Goal: Transaction & Acquisition: Purchase product/service

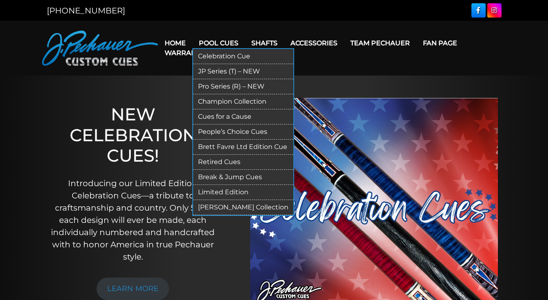
click at [235, 177] on link "Break & Jump Cues" at bounding box center [243, 177] width 100 height 15
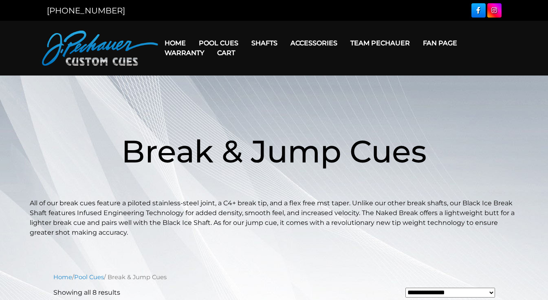
click at [217, 44] on link "Cart" at bounding box center [226, 52] width 31 height 21
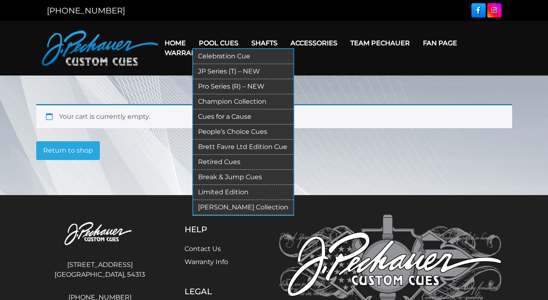
click at [225, 41] on link "Pool Cues" at bounding box center [218, 43] width 53 height 21
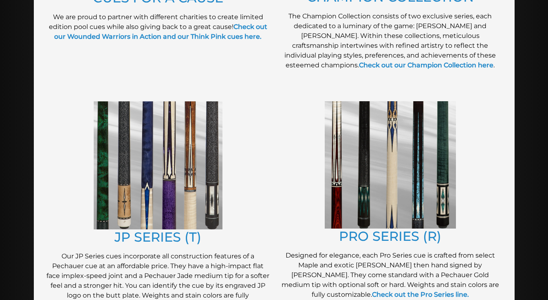
scroll to position [359, 0]
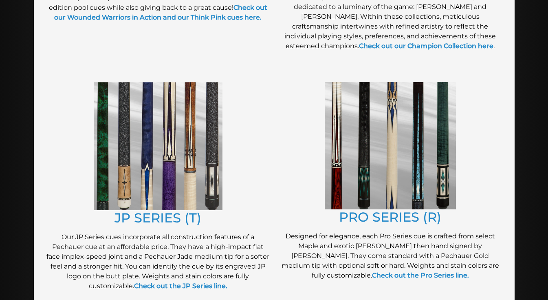
click at [272, 91] on div "JP SERIES (T) Our JP Series cues incorporate all construction features of a Pec…" at bounding box center [158, 190] width 232 height 224
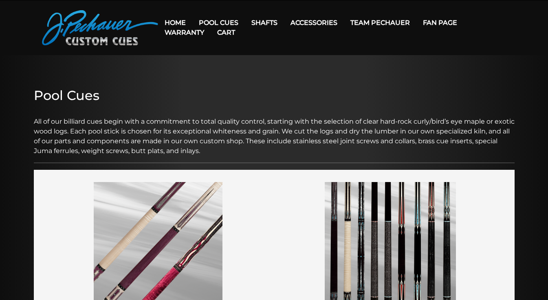
scroll to position [18, 0]
